Goal: Task Accomplishment & Management: Use online tool/utility

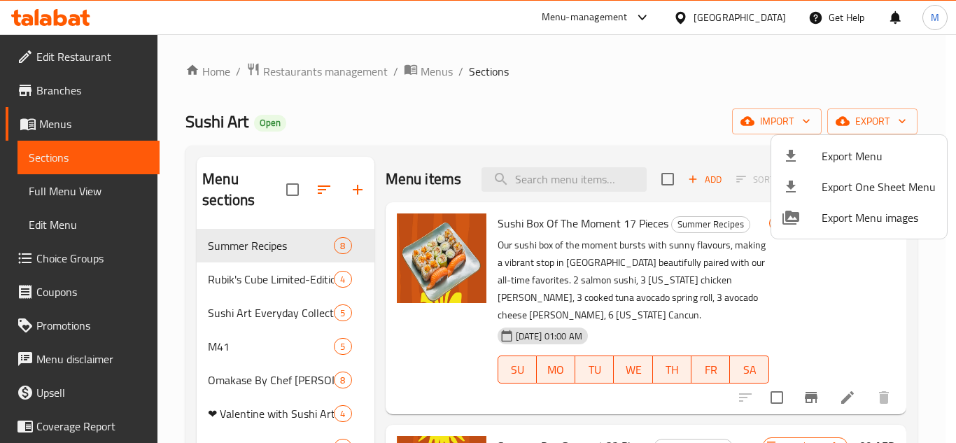
click at [620, 17] on div at bounding box center [478, 221] width 956 height 443
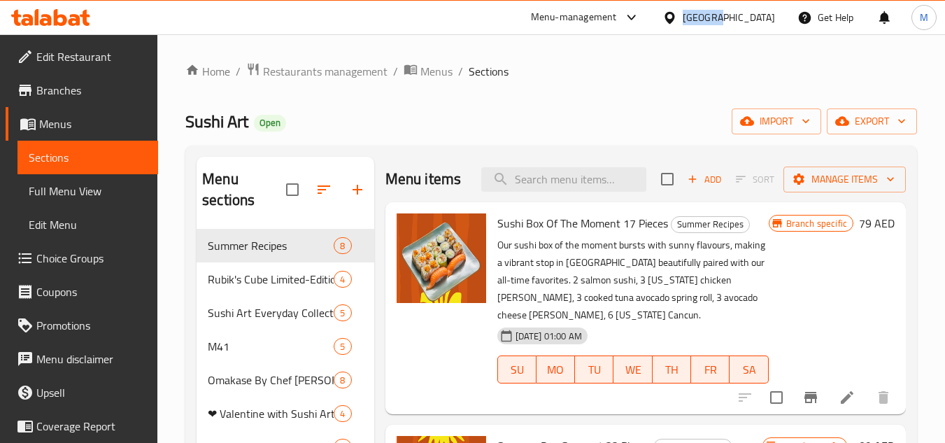
click at [620, 17] on div at bounding box center [628, 17] width 23 height 17
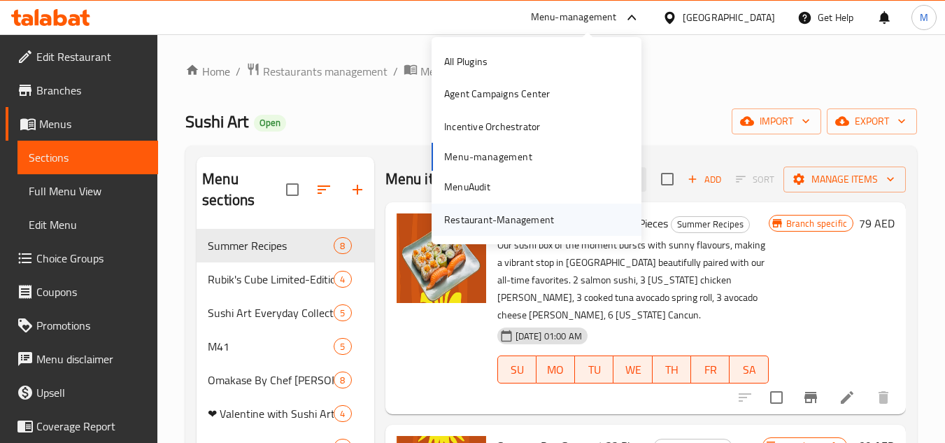
click at [527, 223] on div "Restaurant-Management" at bounding box center [499, 219] width 110 height 15
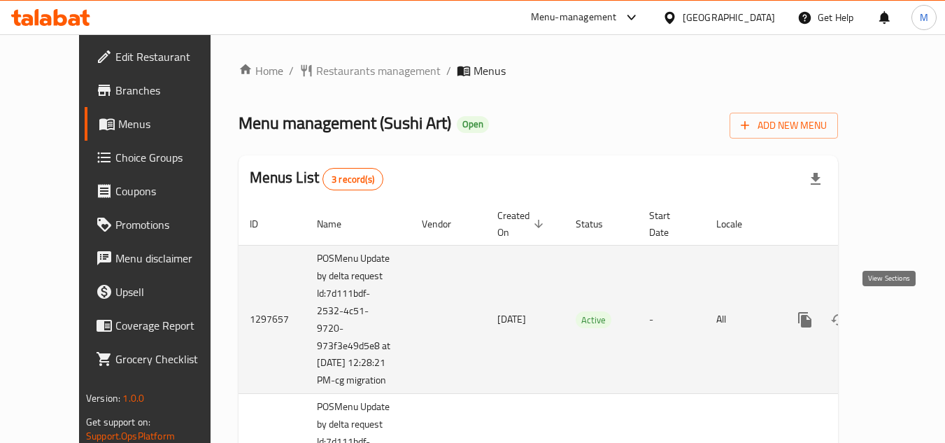
click at [897, 314] on icon "enhanced table" at bounding box center [905, 319] width 17 height 17
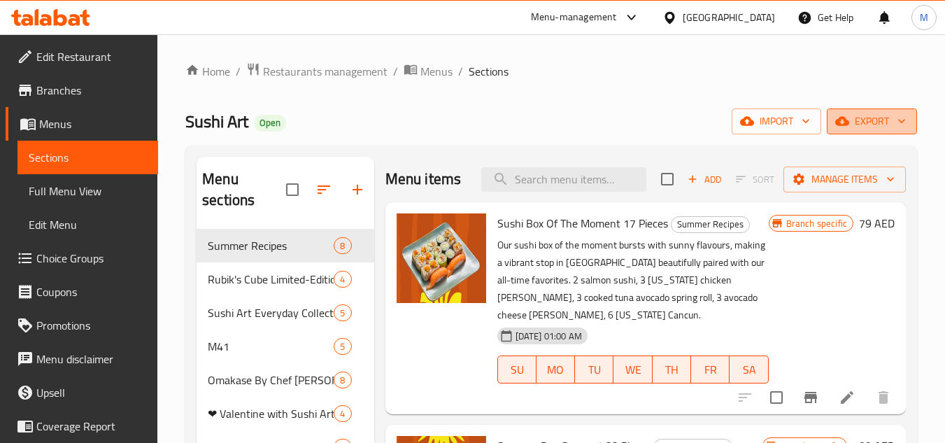
click at [861, 132] on button "export" at bounding box center [872, 121] width 90 height 26
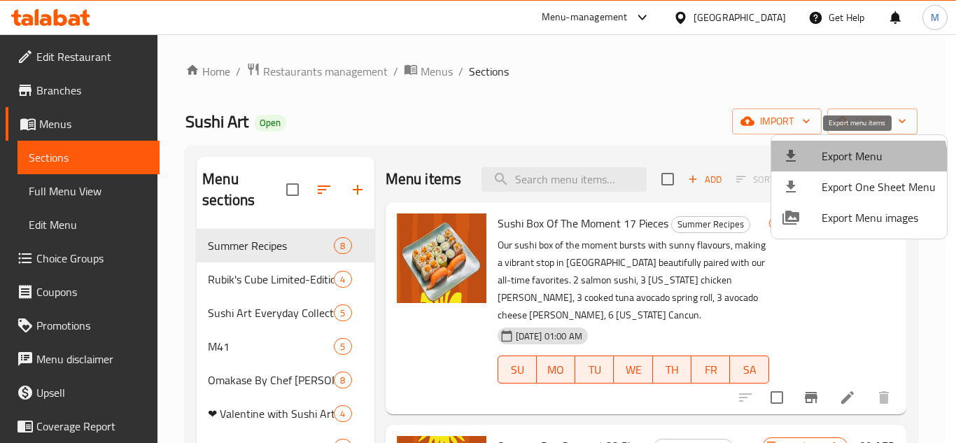
click at [844, 164] on span "Export Menu" at bounding box center [878, 156] width 114 height 17
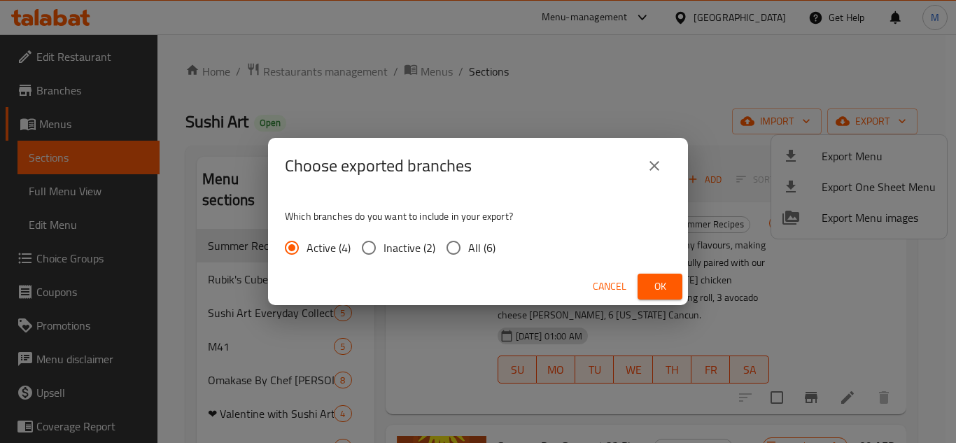
click at [457, 246] on input "All (6)" at bounding box center [453, 247] width 29 height 29
radio input "true"
click at [671, 285] on button "Ok" at bounding box center [659, 287] width 45 height 26
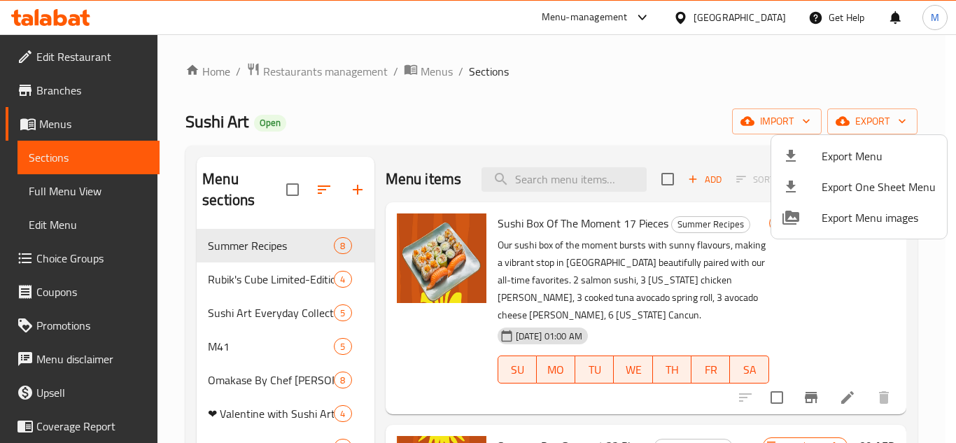
click at [69, 93] on div at bounding box center [478, 221] width 956 height 443
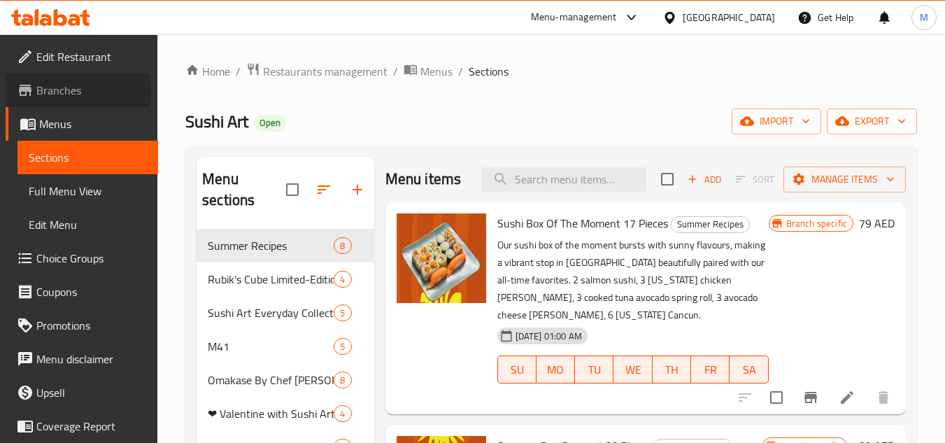
click at [69, 93] on span "Branches" at bounding box center [91, 90] width 111 height 17
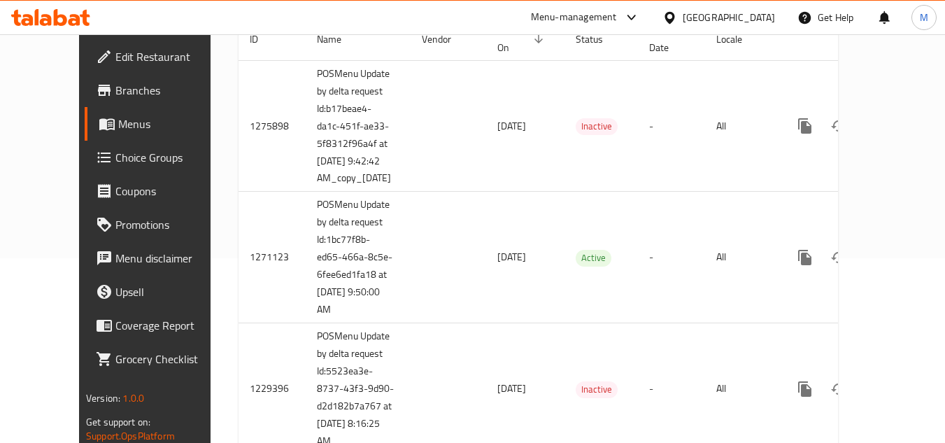
scroll to position [201, 0]
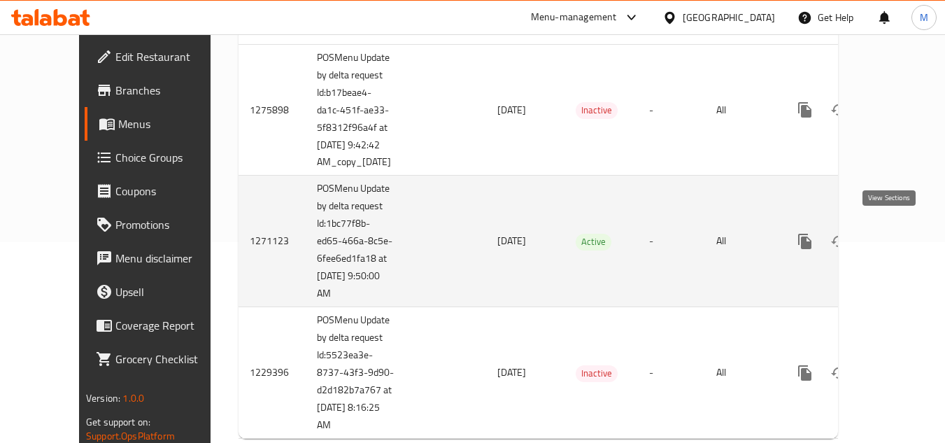
click at [897, 236] on icon "enhanced table" at bounding box center [905, 241] width 17 height 17
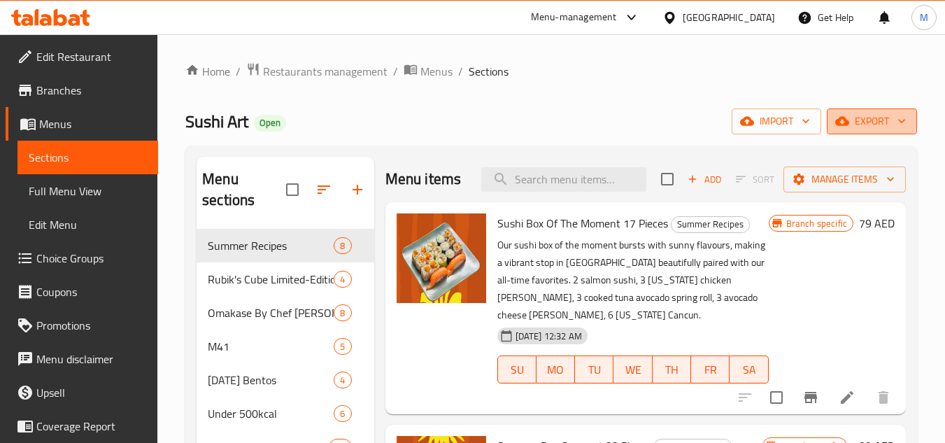
click at [892, 128] on span "export" at bounding box center [872, 121] width 68 height 17
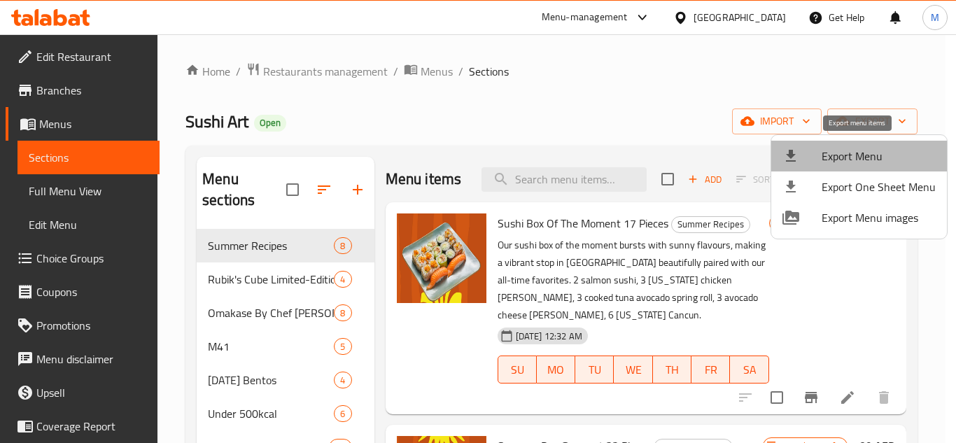
click at [888, 150] on span "Export Menu" at bounding box center [878, 156] width 114 height 17
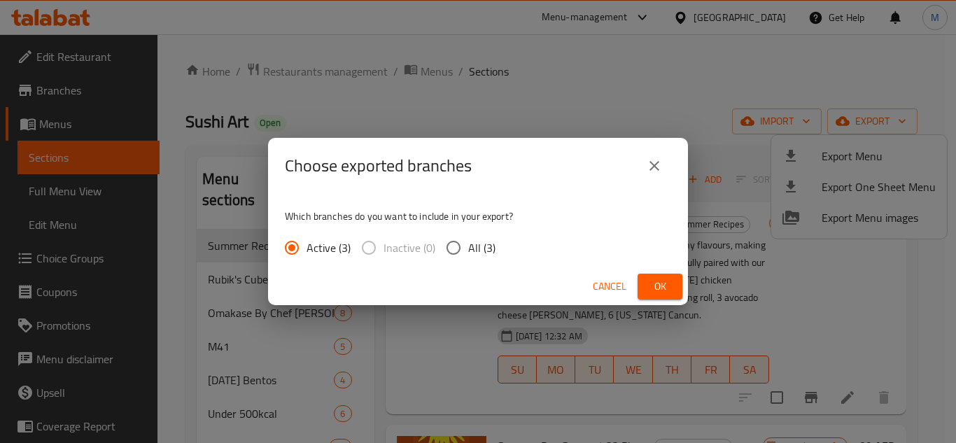
click at [448, 243] on input "All (3)" at bounding box center [453, 247] width 29 height 29
radio input "true"
click at [674, 283] on button "Ok" at bounding box center [659, 287] width 45 height 26
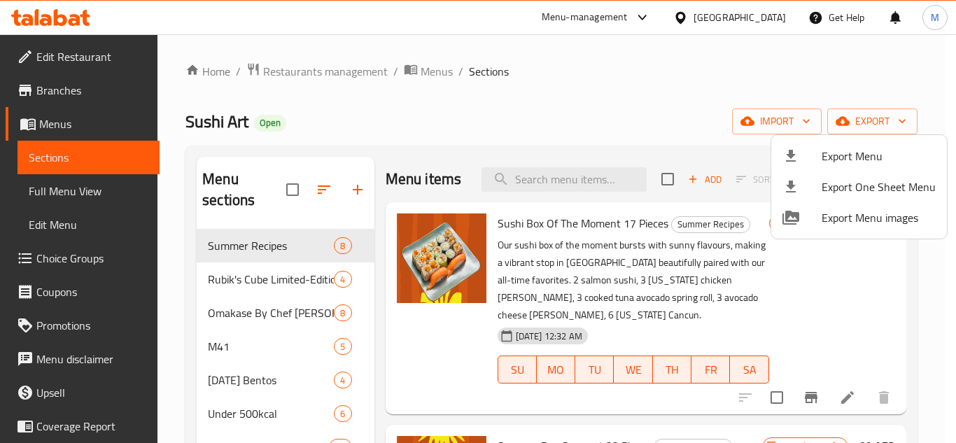
click at [69, 91] on div at bounding box center [478, 221] width 956 height 443
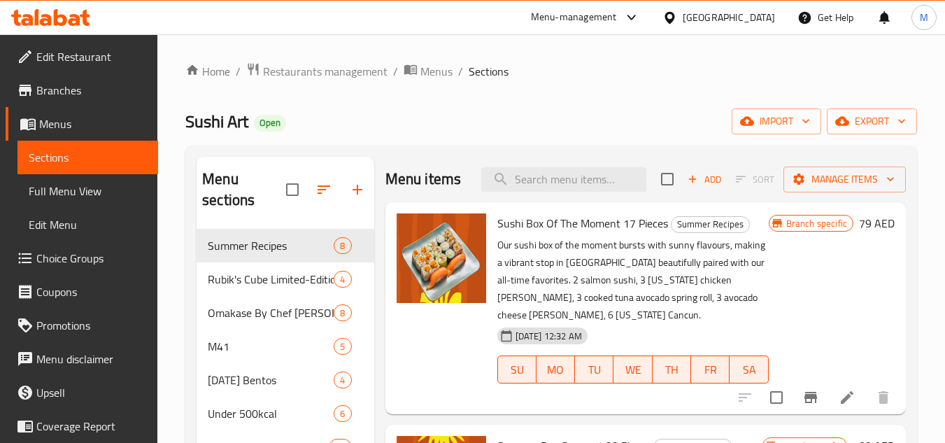
click at [69, 91] on span "Branches" at bounding box center [91, 90] width 111 height 17
